Goal: Task Accomplishment & Management: Manage account settings

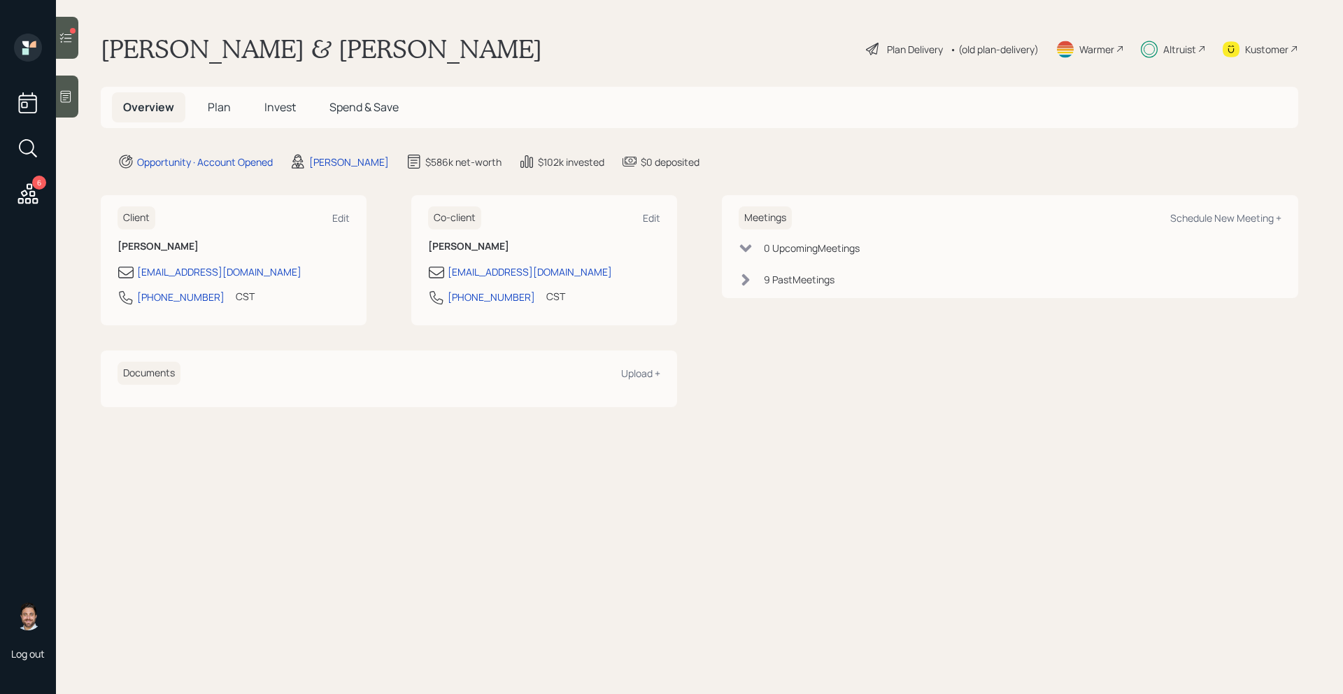
click at [215, 112] on span "Plan" at bounding box center [219, 106] width 23 height 15
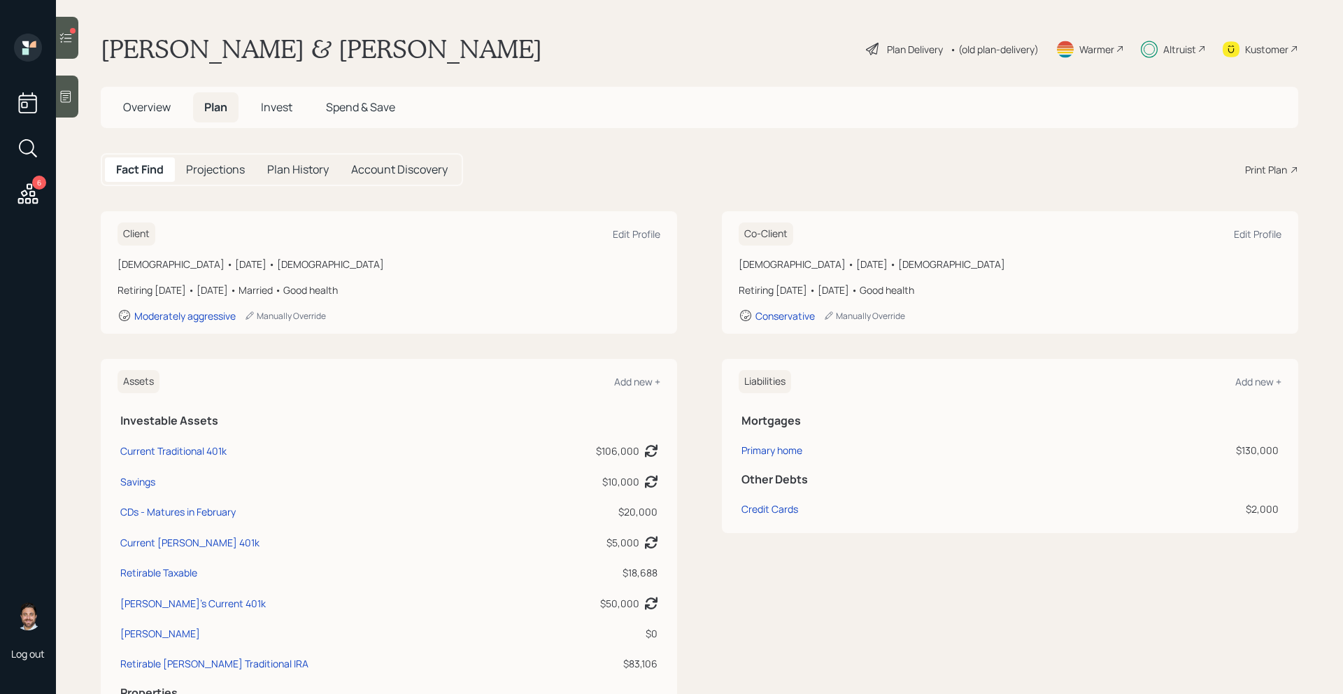
click at [269, 112] on span "Invest" at bounding box center [276, 106] width 31 height 15
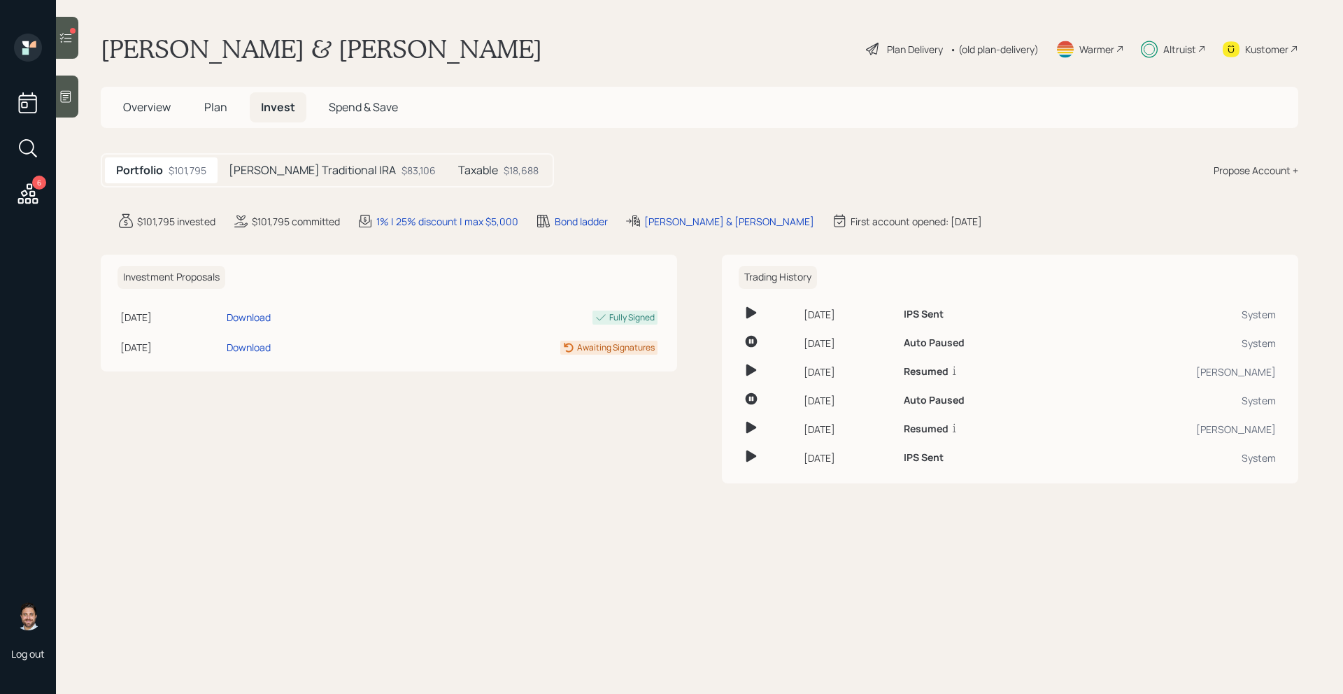
click at [287, 172] on h5 "Regina Traditional IRA" at bounding box center [312, 170] width 167 height 13
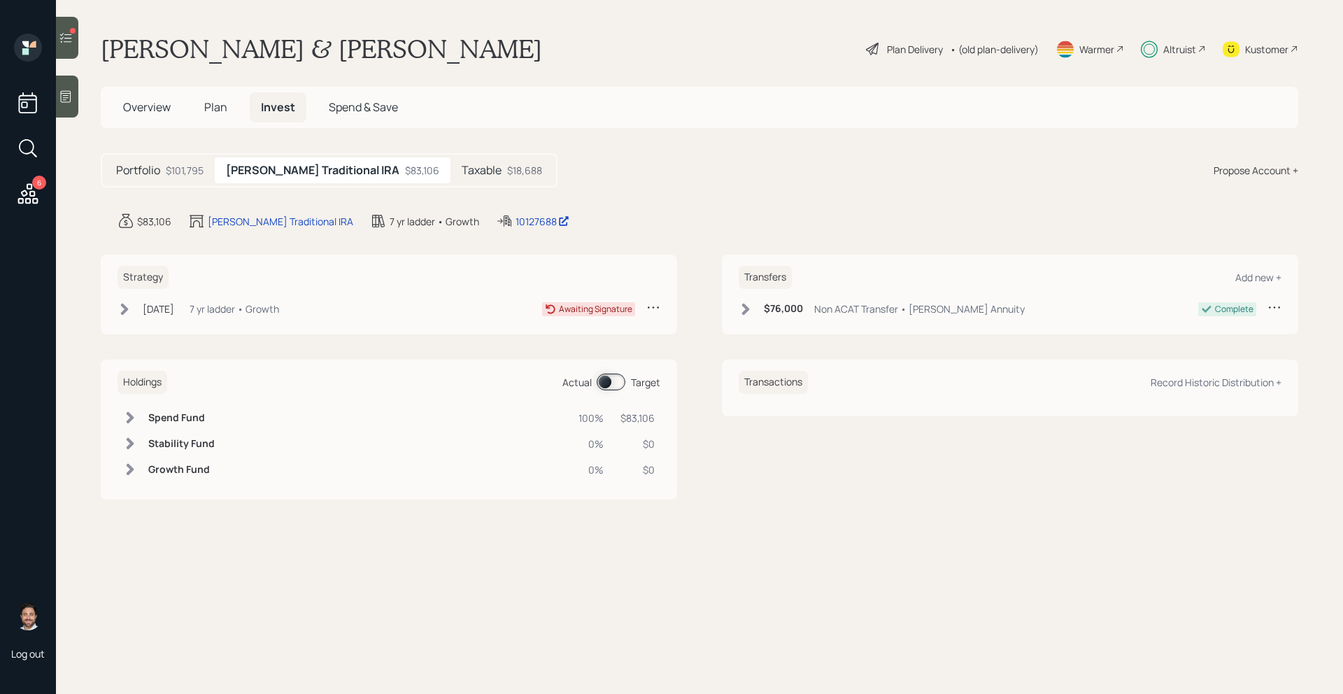
click at [124, 309] on icon at bounding box center [125, 309] width 14 height 14
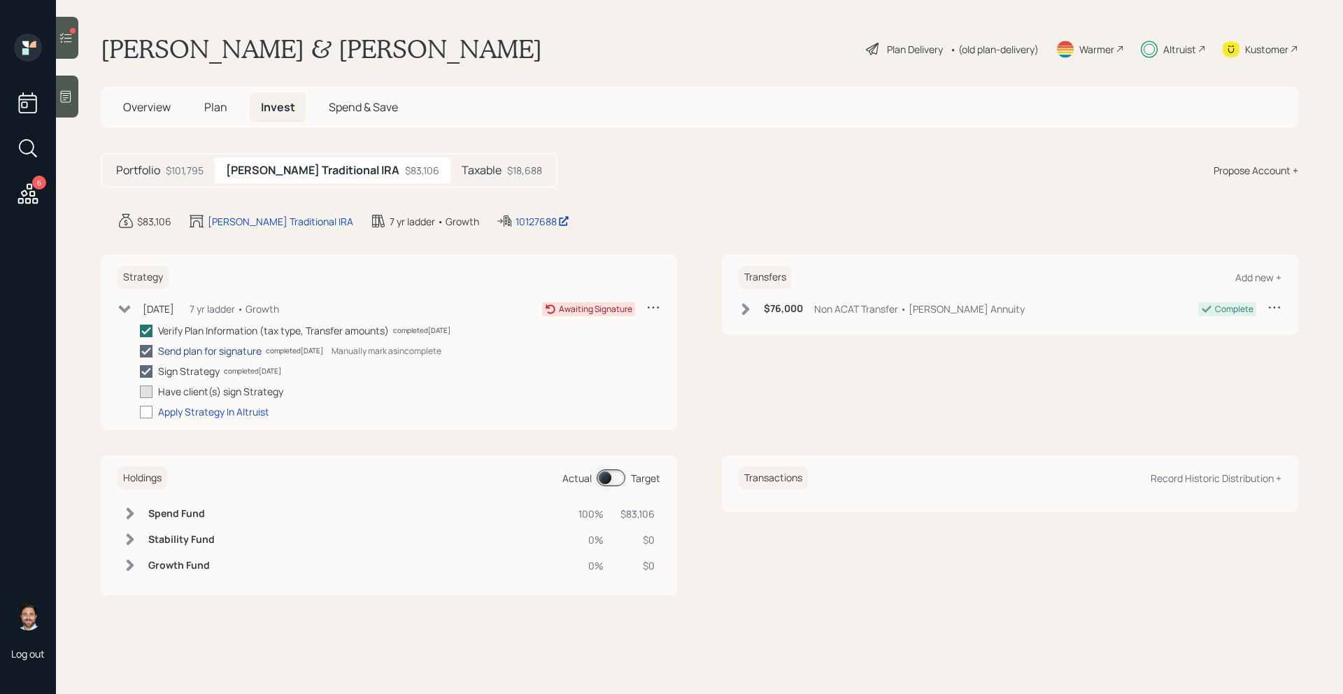
click at [184, 355] on div "Send plan for signature" at bounding box center [210, 351] width 104 height 15
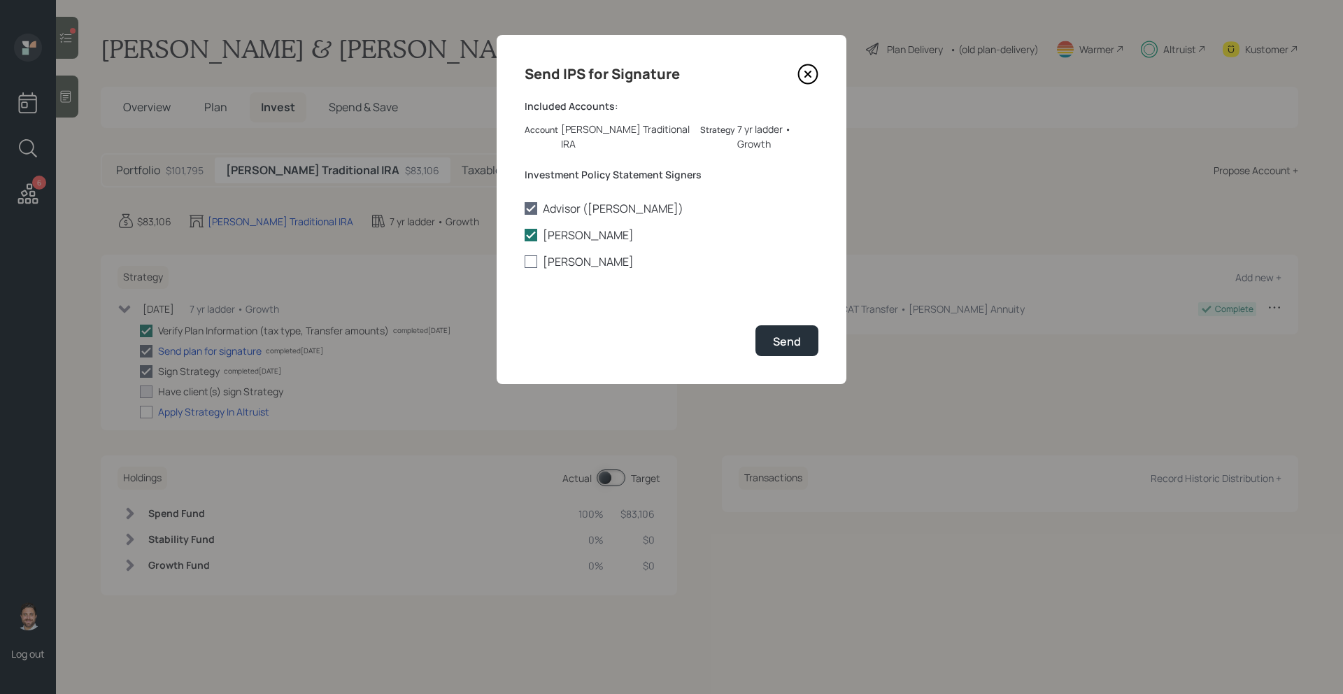
click at [555, 254] on label "Regina Niglio" at bounding box center [672, 261] width 294 height 15
click at [525, 262] on input "Regina Niglio" at bounding box center [524, 262] width 1 height 1
checkbox input "true"
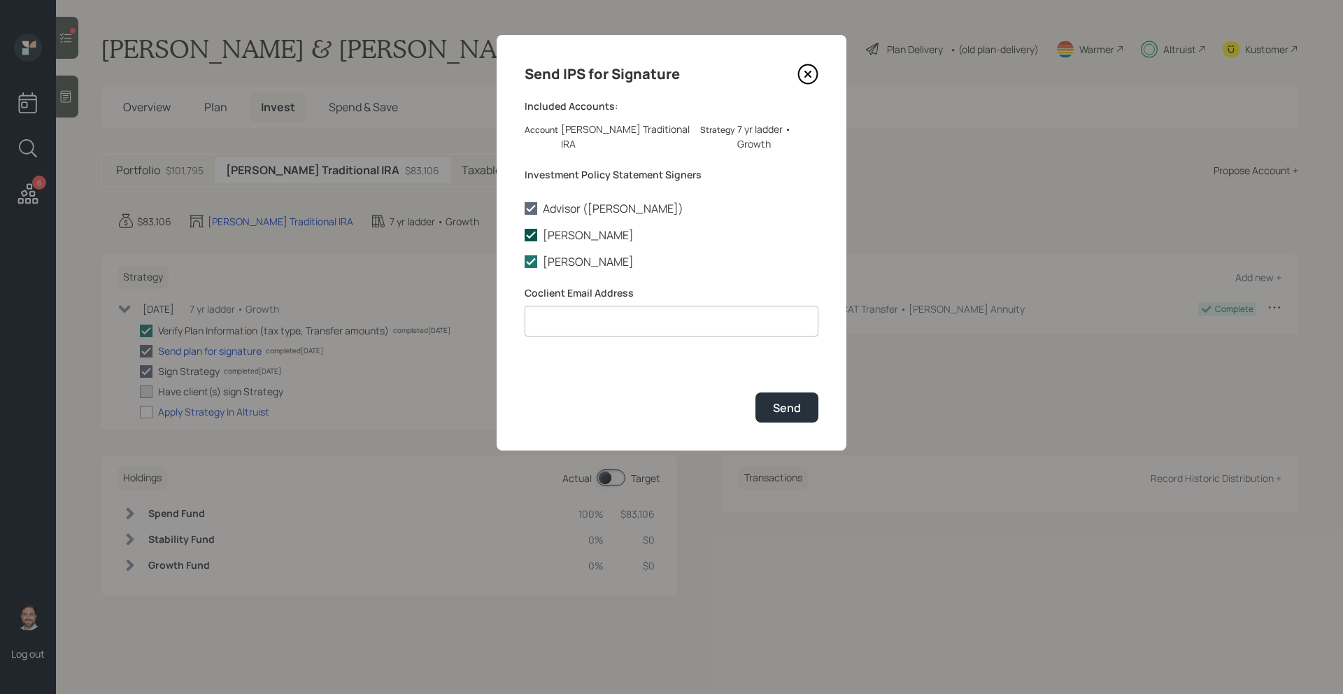
click at [535, 229] on icon at bounding box center [531, 235] width 13 height 13
click at [525, 235] on input "Juan Niglio" at bounding box center [524, 235] width 1 height 1
checkbox input "false"
click at [567, 311] on input at bounding box center [672, 321] width 294 height 31
paste input "ackooreg2014@gmail.com"
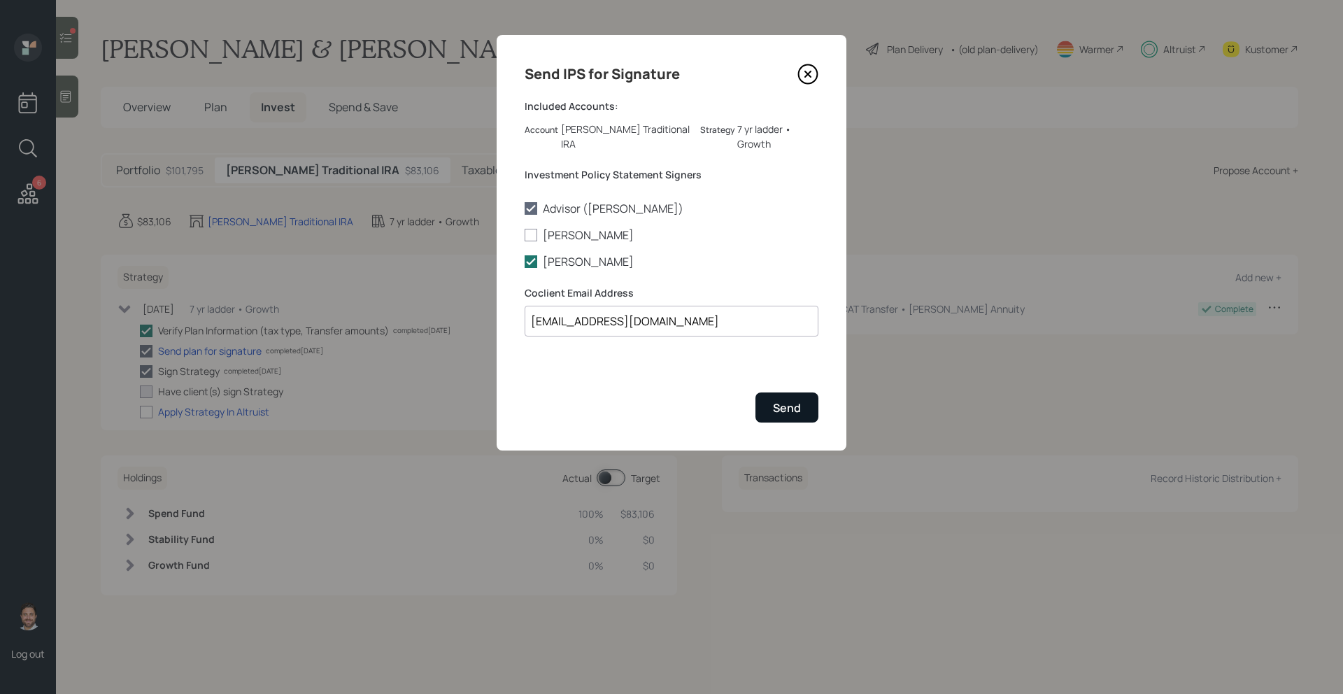
type input "ackooreg2014@gmail.com"
click at [796, 400] on div "Send" at bounding box center [787, 407] width 28 height 15
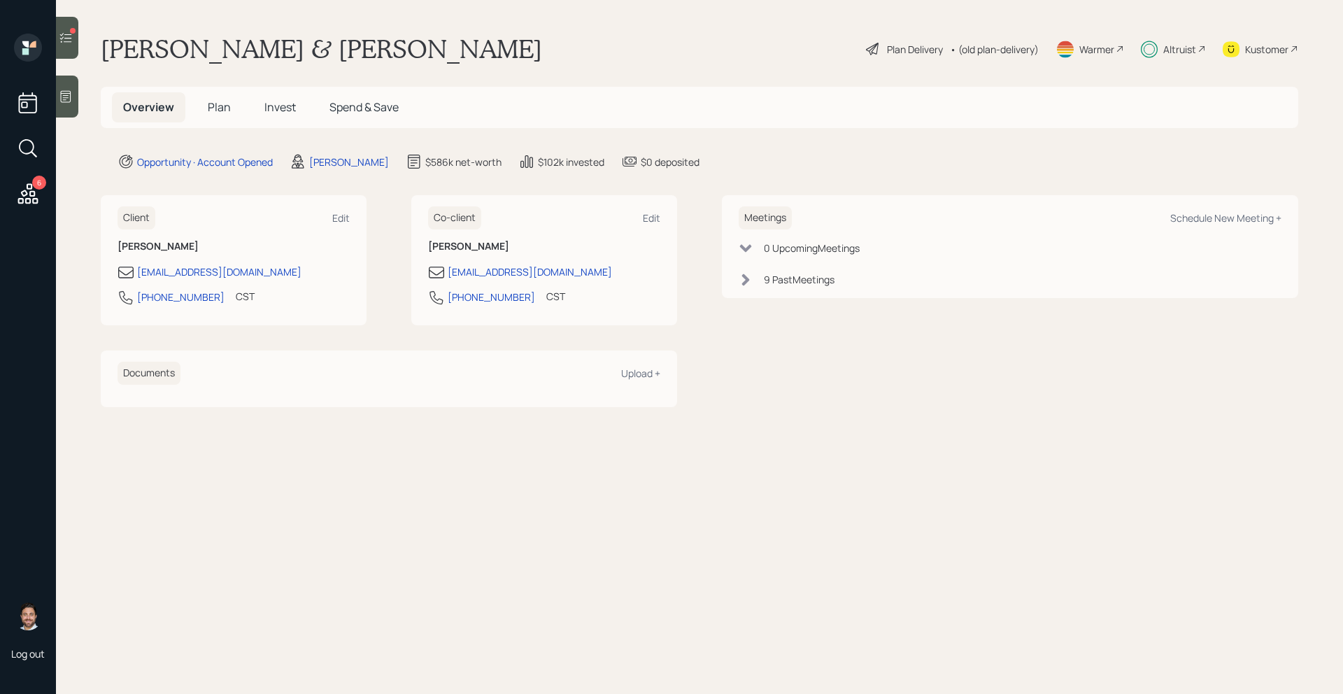
click at [281, 103] on span "Invest" at bounding box center [279, 106] width 31 height 15
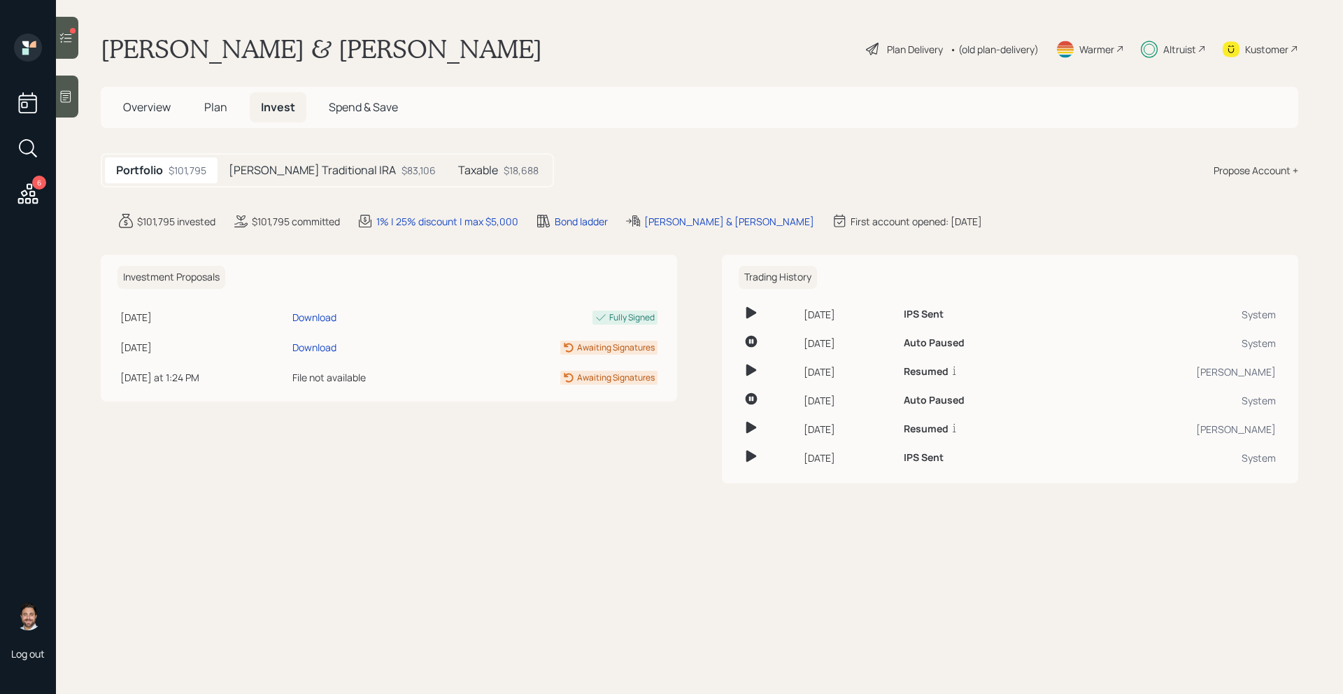
click at [341, 169] on h5 "Regina Traditional IRA" at bounding box center [312, 170] width 167 height 13
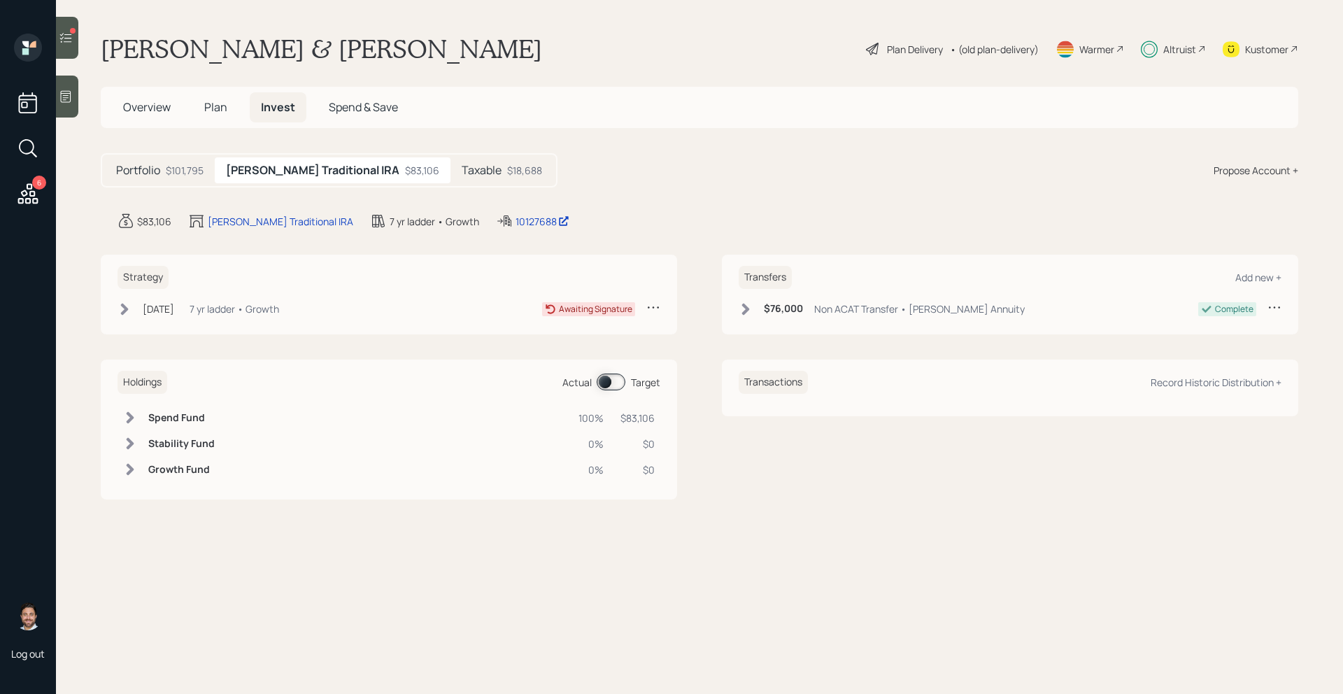
click at [129, 306] on icon at bounding box center [125, 309] width 14 height 14
